Goal: Information Seeking & Learning: Learn about a topic

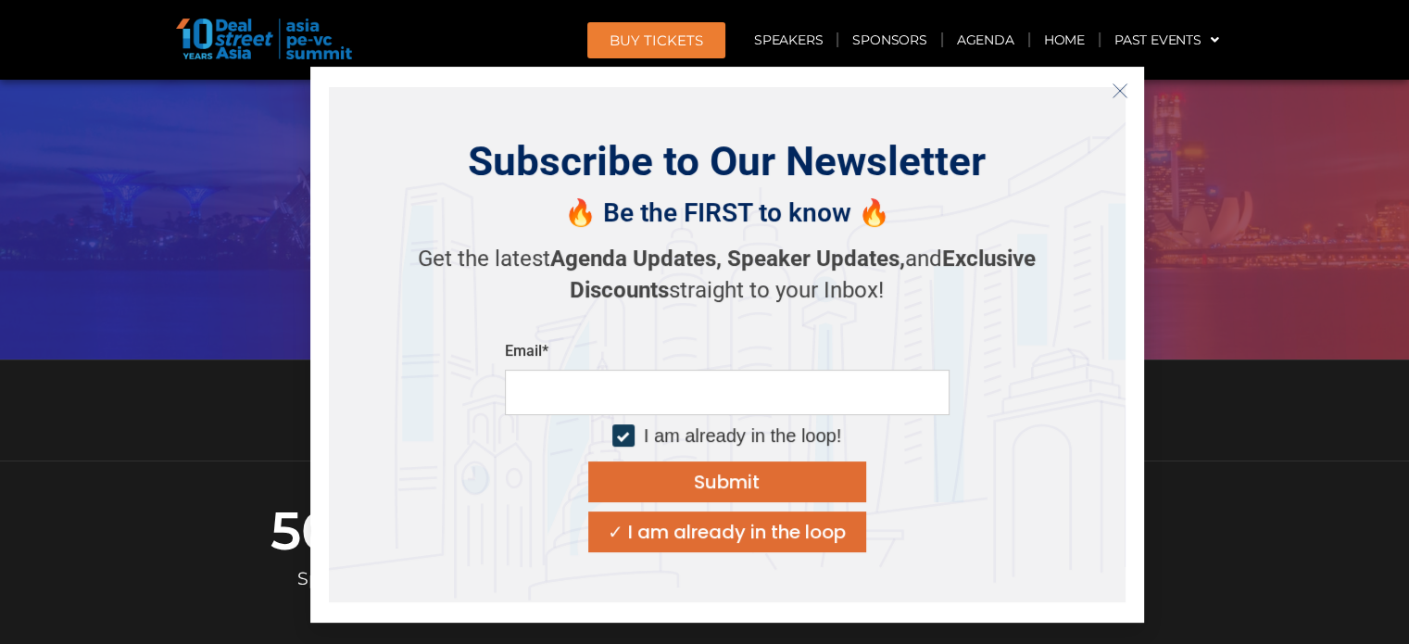
scroll to position [185, 0]
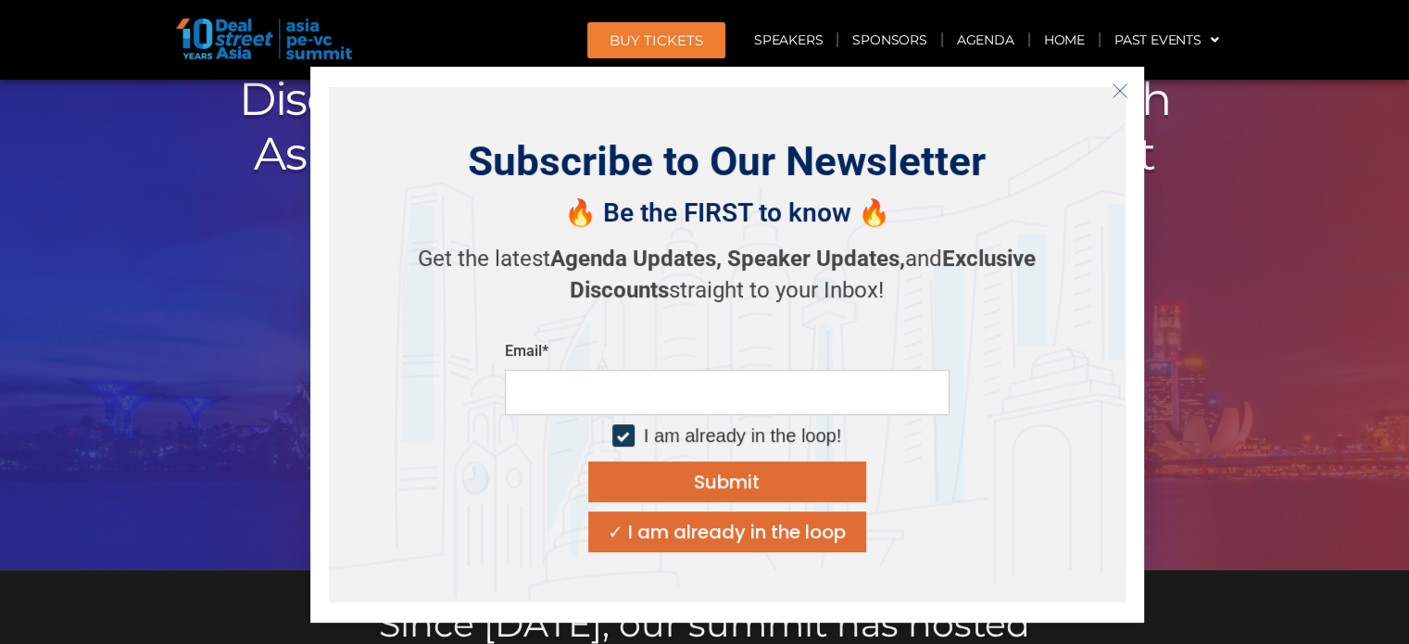
click at [1125, 92] on icon "Close" at bounding box center [1120, 90] width 17 height 17
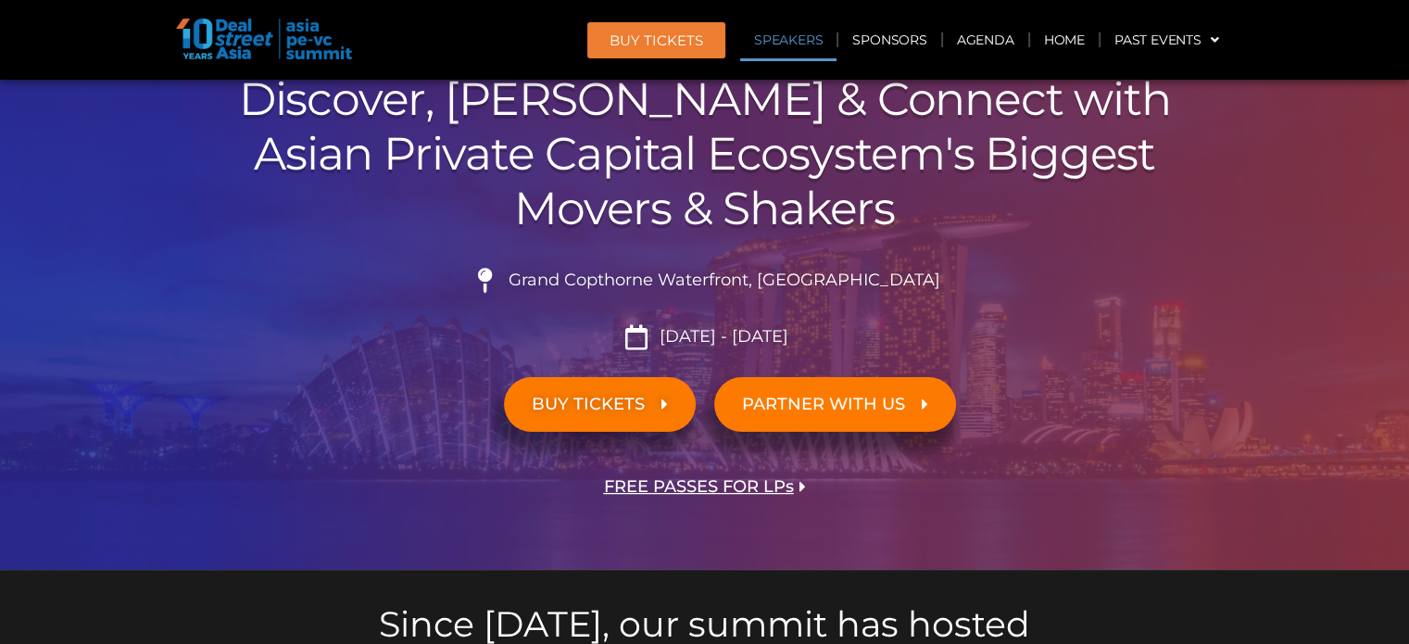
click at [817, 37] on link "Speakers" at bounding box center [788, 40] width 96 height 43
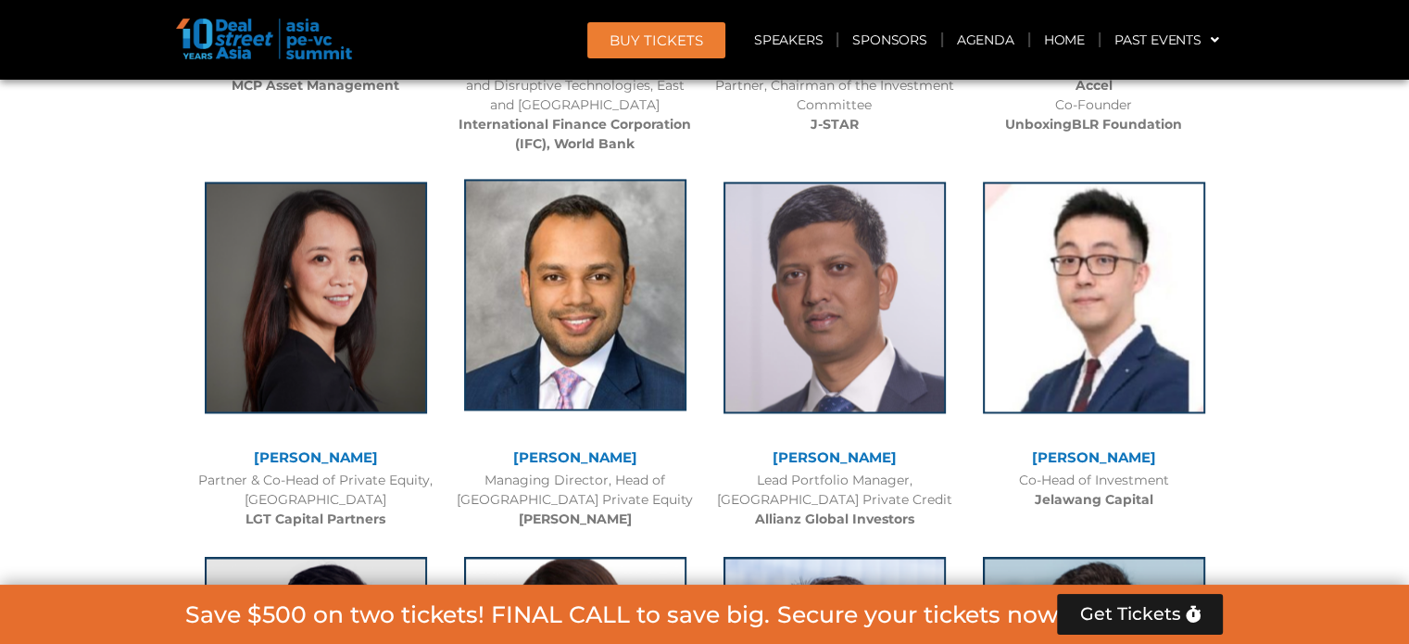
scroll to position [2835, 0]
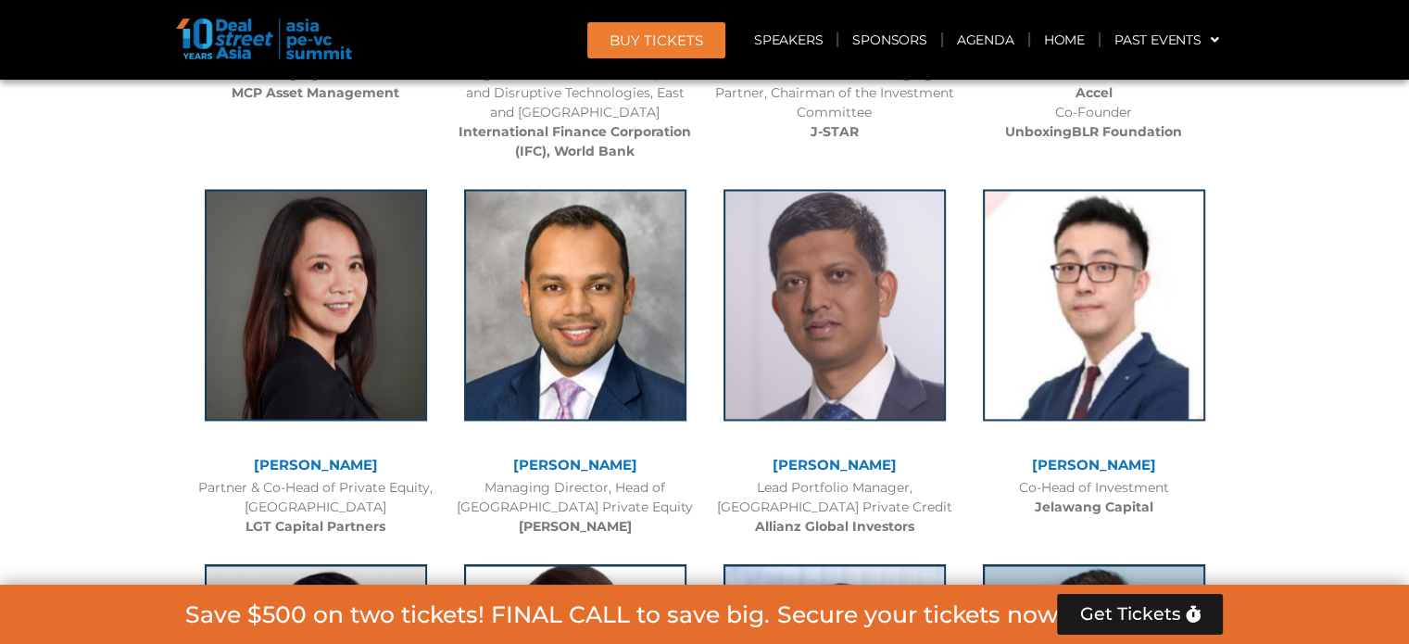
click at [291, 466] on link "[PERSON_NAME]" at bounding box center [316, 465] width 124 height 18
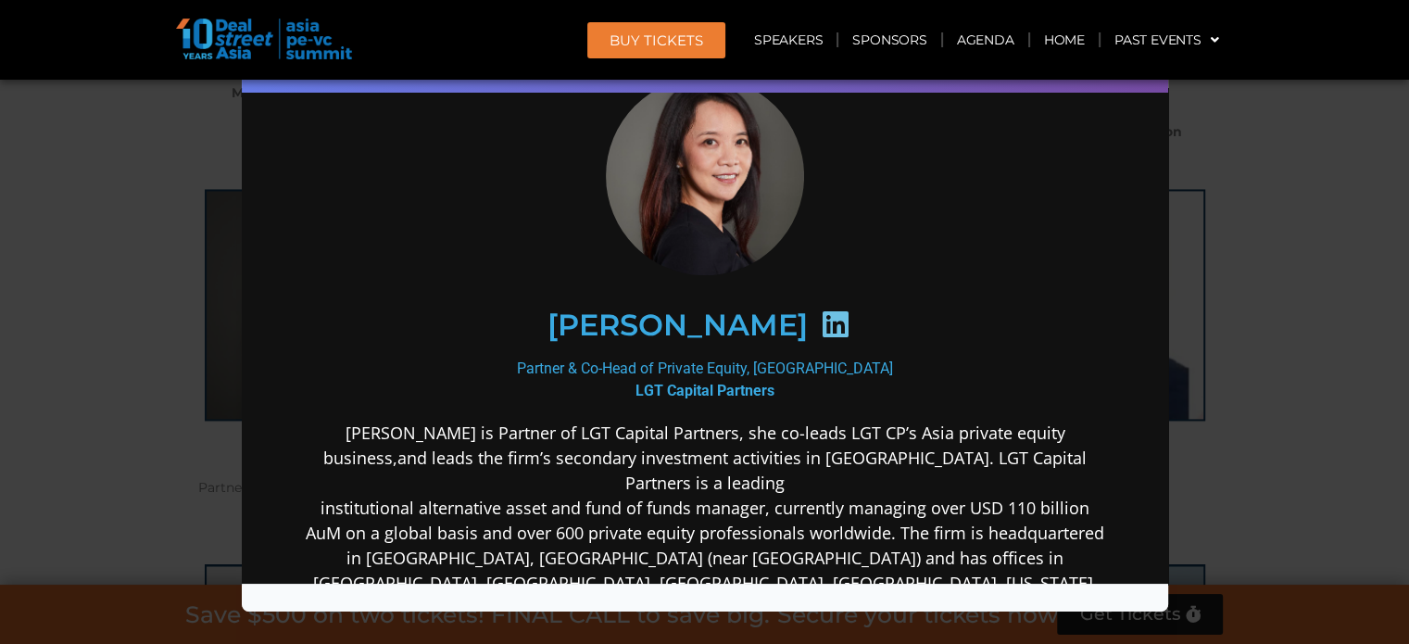
scroll to position [0, 0]
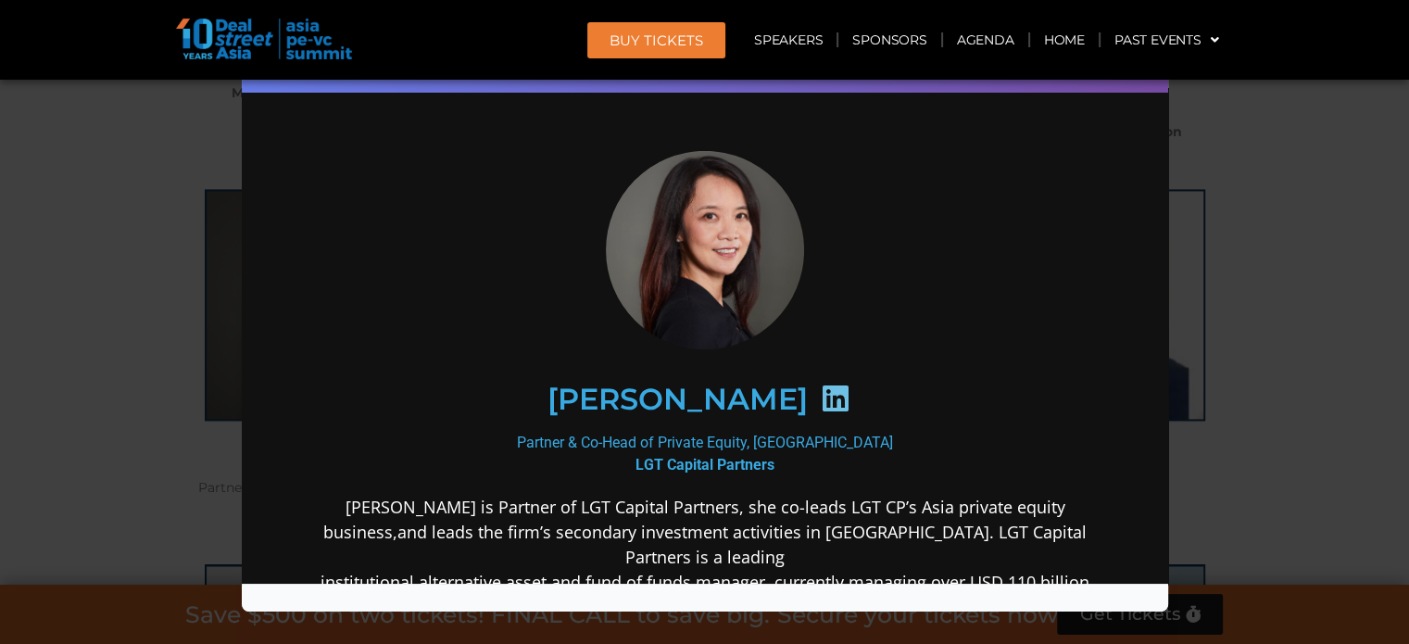
click at [84, 310] on div "Speaker Profile ×" at bounding box center [704, 322] width 1409 height 644
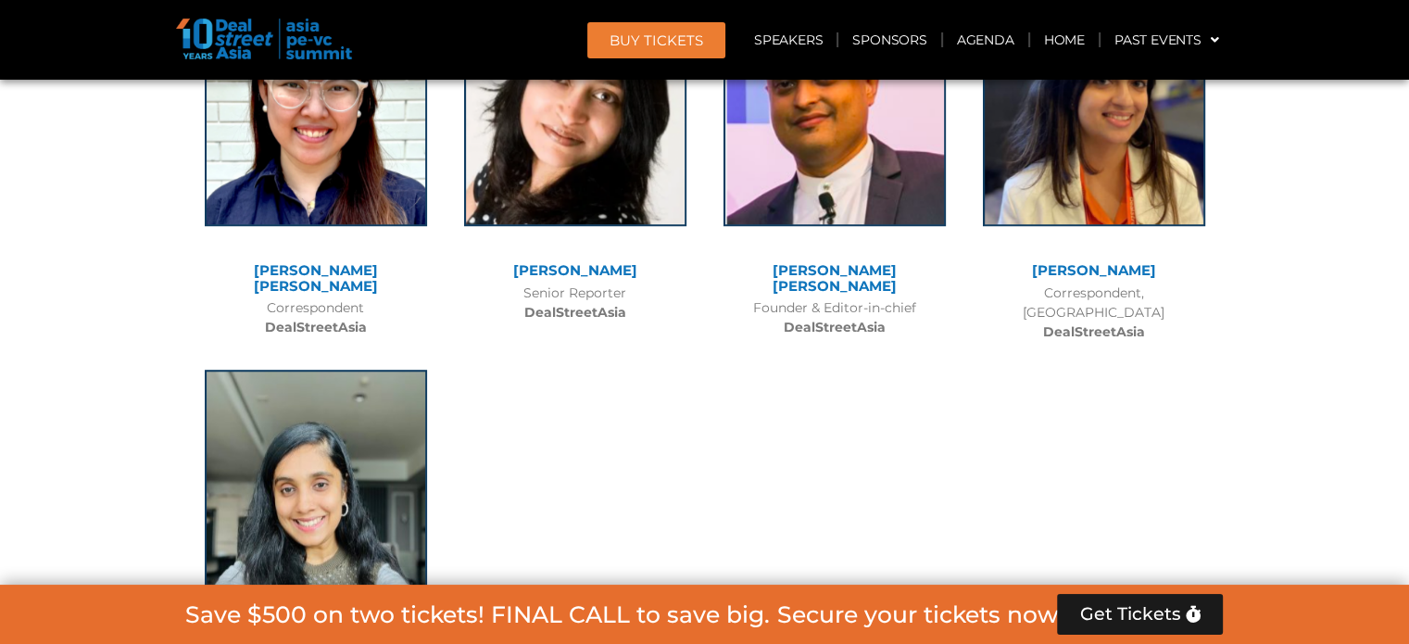
scroll to position [15063, 0]
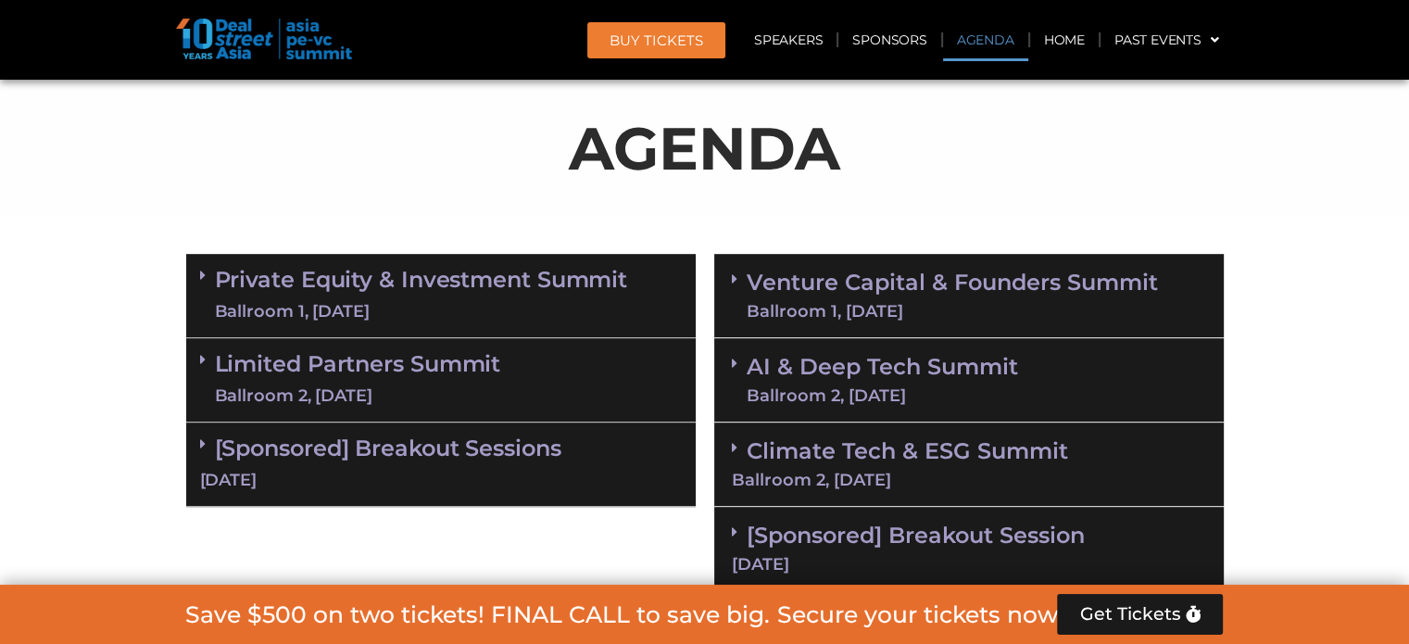
scroll to position [1019, 0]
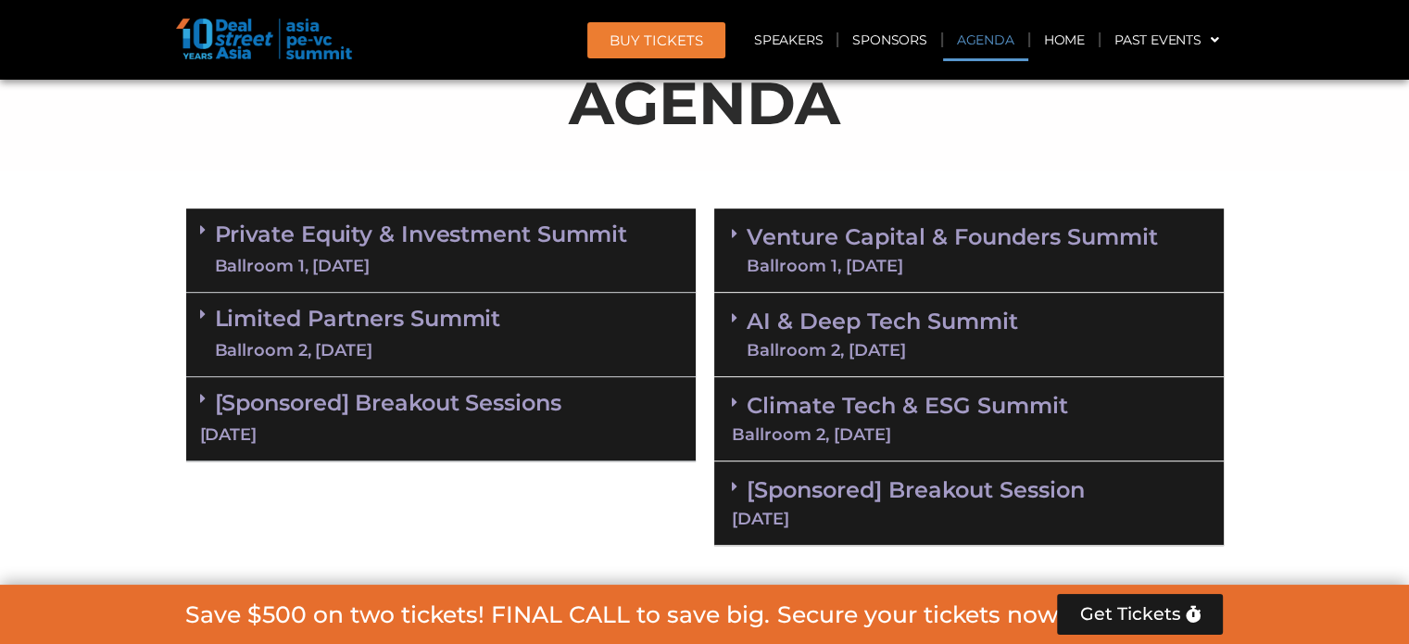
click at [358, 231] on link "Private Equity & Investment Summit Ballroom 1, 10 Sept" at bounding box center [421, 250] width 413 height 56
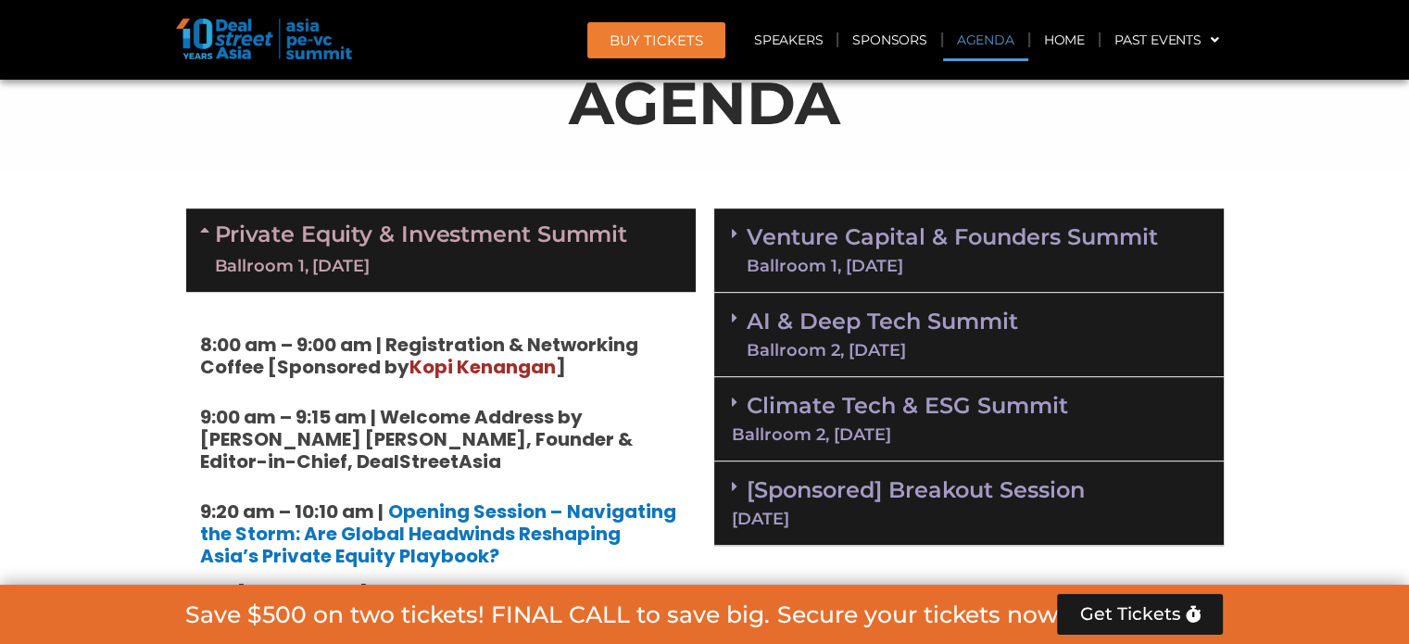
click at [737, 317] on span at bounding box center [739, 318] width 15 height 16
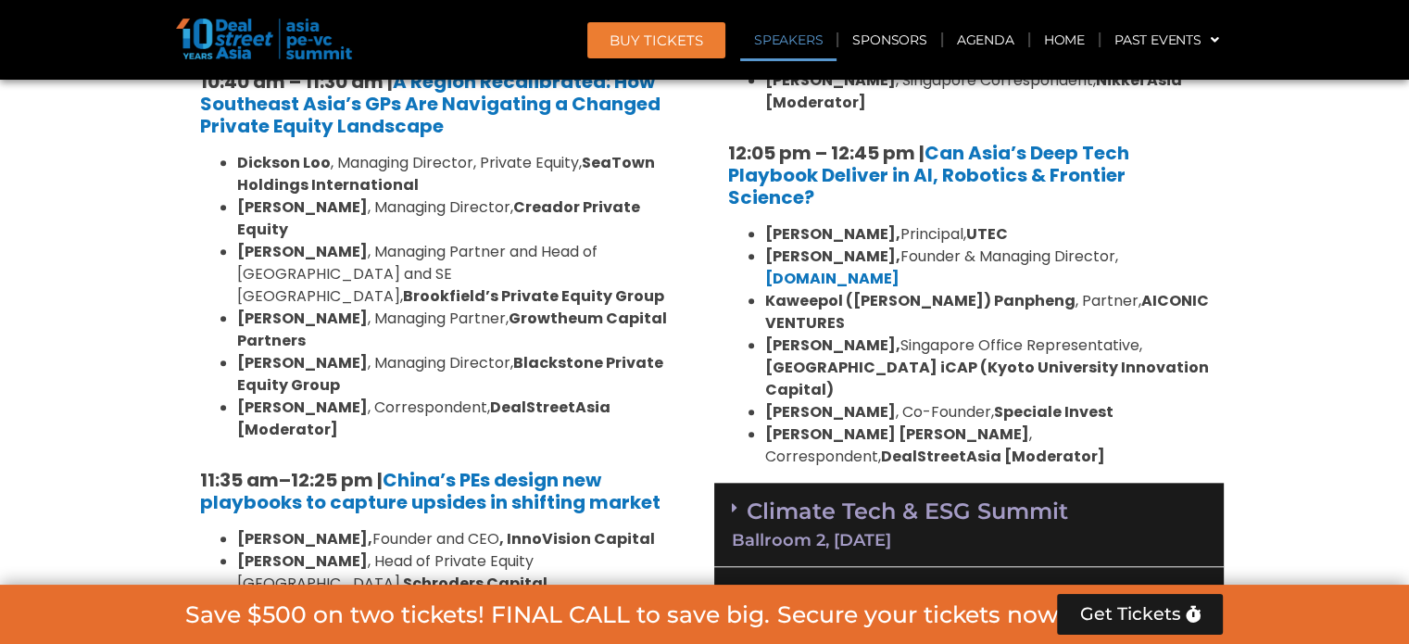
scroll to position [1945, 0]
